Goal: Task Accomplishment & Management: Manage account settings

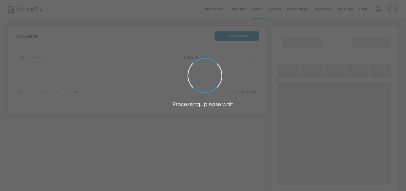
click at [175, 16] on span at bounding box center [203, 95] width 406 height 191
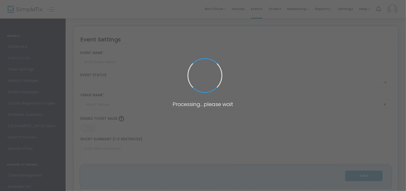
type input "INDULGENCE HARD GIVING"
type textarea "INDULGENCE IS BACK WITH THE FOURTH EDITION FOR [DATE] WEEKEND, and this time, w…"
type input "23.0000 %"
type input "Buy Tickets"
type input "REVEL LOUNGE"
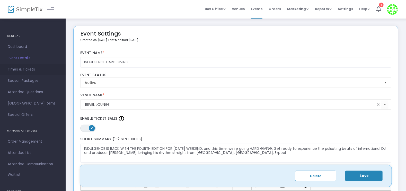
click at [30, 68] on span "Times & Tickets" at bounding box center [33, 69] width 50 height 7
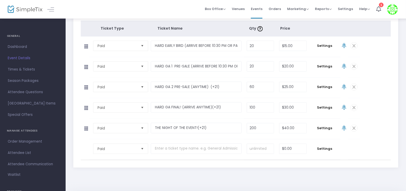
scroll to position [101, 0]
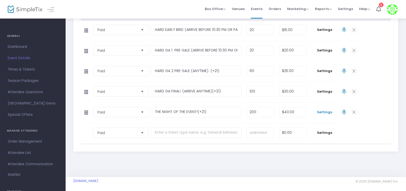
click at [327, 112] on span "Settings" at bounding box center [325, 112] width 26 height 5
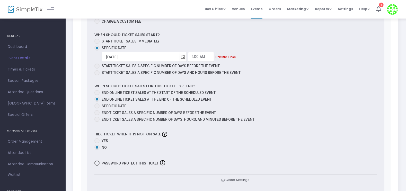
scroll to position [359, 0]
click at [143, 52] on input "[DATE]" at bounding box center [140, 56] width 77 height 11
click at [179, 56] on span "Toggle calendar" at bounding box center [183, 56] width 8 height 8
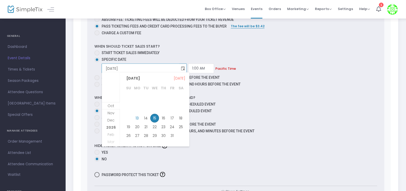
scroll to position [344, 0]
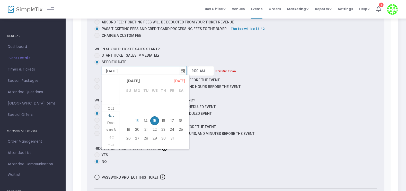
click at [116, 118] on li "Nov" at bounding box center [111, 119] width 18 height 7
drag, startPoint x: 176, startPoint y: 104, endPoint x: 181, endPoint y: 108, distance: 6.8
click at [180, 105] on tr "2 3 4 5 6 7 8" at bounding box center [154, 109] width 61 height 9
click at [181, 134] on span "29" at bounding box center [181, 136] width 9 height 9
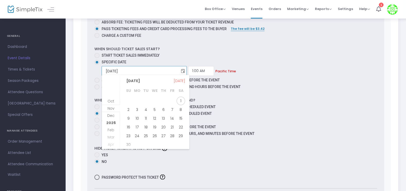
type input "[DATE]"
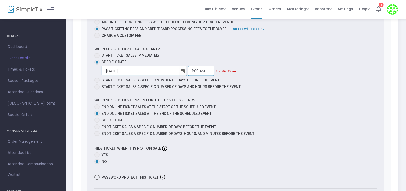
click at [188, 70] on input "1:00 AM" at bounding box center [201, 71] width 26 height 10
type input "1"
type input "3"
type input "4:00 PM"
click at [305, 124] on label "End ticket sales a specific number of days before the event" at bounding box center [233, 126] width 279 height 5
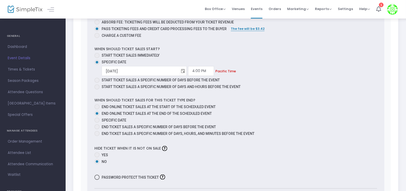
click at [97, 129] on input "End ticket sales a specific number of days before the event" at bounding box center [97, 129] width 0 height 0
radio input "true"
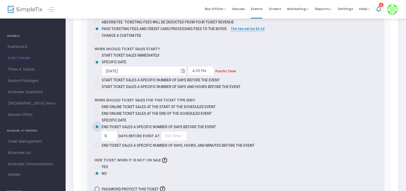
drag, startPoint x: 242, startPoint y: 76, endPoint x: 314, endPoint y: 89, distance: 73.1
click at [298, 82] on mat-radio-group "Start ticket sales immediately Specific Date [DATE] Required. 4:00 PM Required.…" at bounding box center [235, 72] width 283 height 38
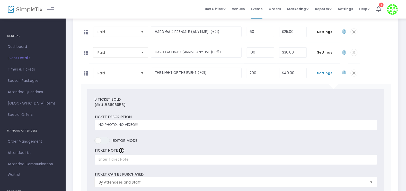
scroll to position [139, 0]
drag, startPoint x: 330, startPoint y: 53, endPoint x: 328, endPoint y: 49, distance: 4.5
click at [328, 49] on td "Settings" at bounding box center [324, 54] width 31 height 20
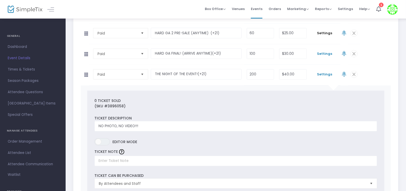
click at [326, 53] on span "Settings" at bounding box center [325, 53] width 26 height 5
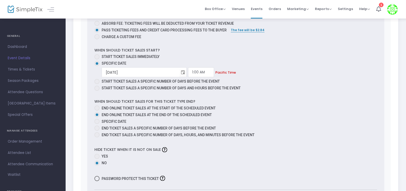
scroll to position [319, 0]
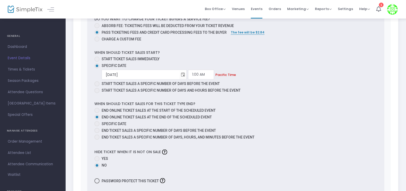
click at [196, 103] on div "When should ticket sales for this ticket type end? End online ticket sales at t…" at bounding box center [236, 121] width 288 height 40
click at [231, 99] on div "When should ticket sales start? Start ticket sales immediately Specific Date [D…" at bounding box center [235, 95] width 283 height 91
drag, startPoint x: 115, startPoint y: 93, endPoint x: 121, endPoint y: 90, distance: 7.2
click at [120, 90] on div "When should ticket sales start? Start ticket sales immediately Specific Date [D…" at bounding box center [235, 95] width 283 height 91
drag, startPoint x: 121, startPoint y: 90, endPoint x: 99, endPoint y: 123, distance: 39.7
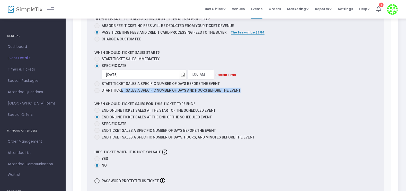
click at [99, 123] on span at bounding box center [96, 123] width 5 height 5
click at [97, 126] on input "Specific Date" at bounding box center [97, 126] width 0 height 0
radio input "true"
